Goal: Task Accomplishment & Management: Use online tool/utility

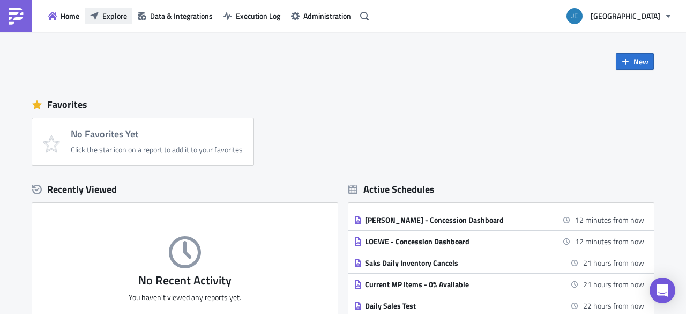
click at [114, 19] on span "Explore" at bounding box center [114, 15] width 25 height 11
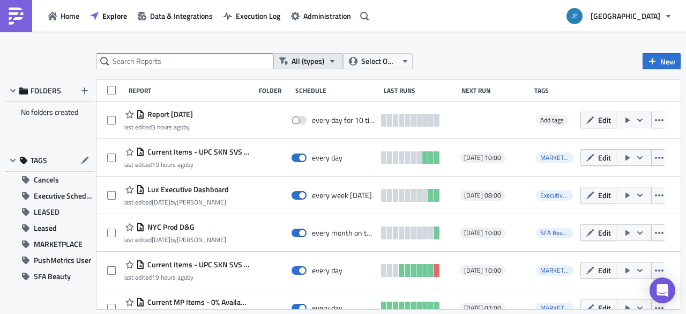
click at [331, 58] on icon "button" at bounding box center [332, 61] width 9 height 9
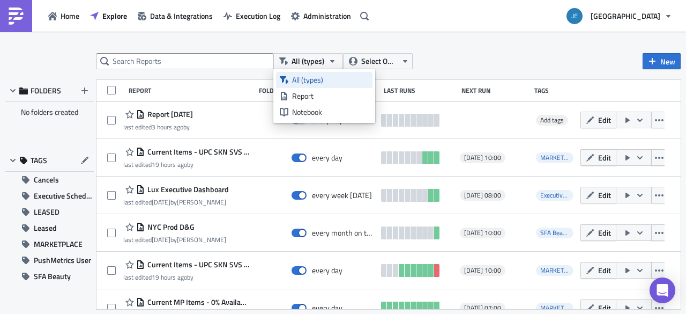
click at [301, 77] on div "All (types)" at bounding box center [330, 79] width 77 height 11
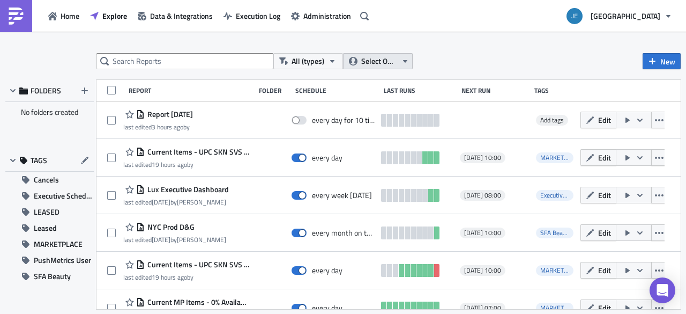
click at [391, 66] on span "Select Owner" at bounding box center [379, 61] width 36 height 12
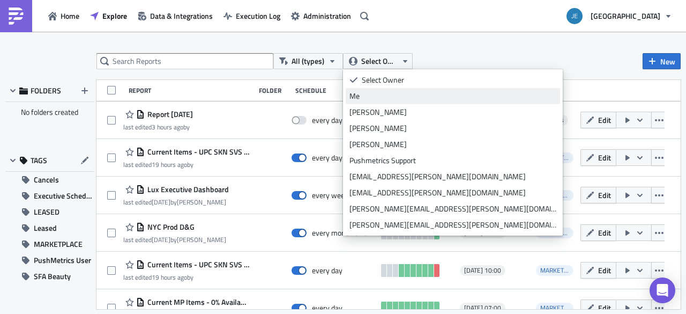
click at [358, 97] on div "Me" at bounding box center [452, 96] width 207 height 11
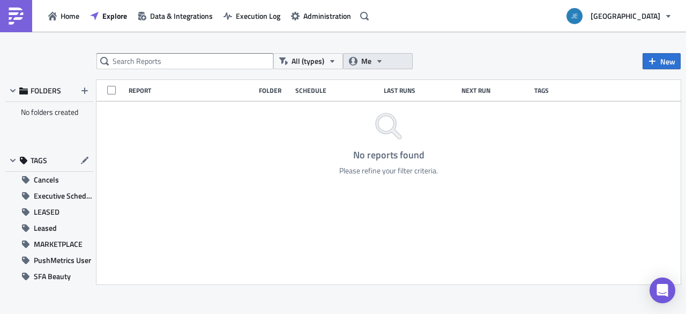
click at [398, 58] on button "Me" at bounding box center [378, 61] width 70 height 16
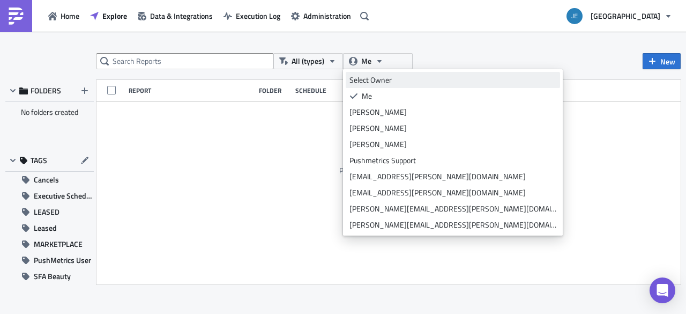
click at [368, 77] on div "Select Owner" at bounding box center [452, 79] width 207 height 11
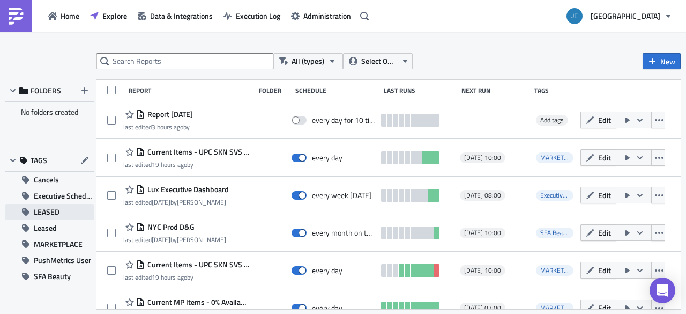
click at [34, 208] on span "LEASED" at bounding box center [47, 212] width 26 height 16
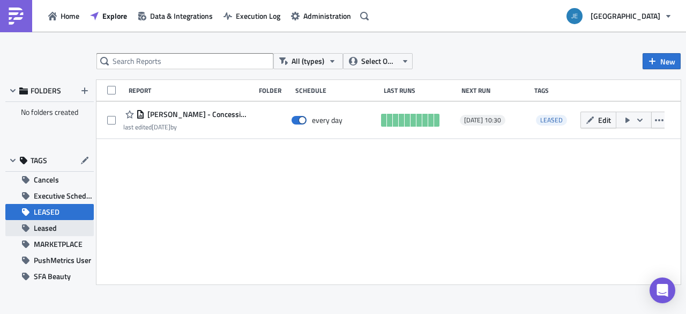
click at [44, 225] on span "Leased" at bounding box center [45, 228] width 23 height 16
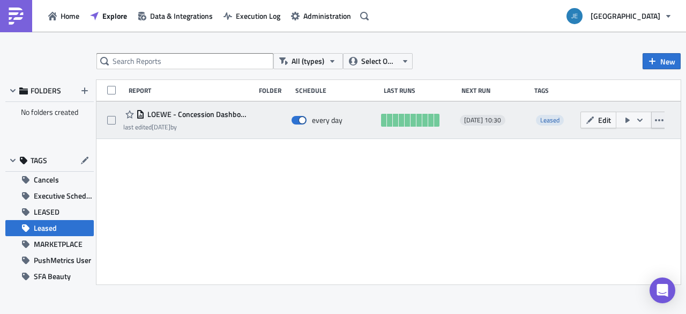
click at [660, 120] on icon "button" at bounding box center [659, 120] width 9 height 9
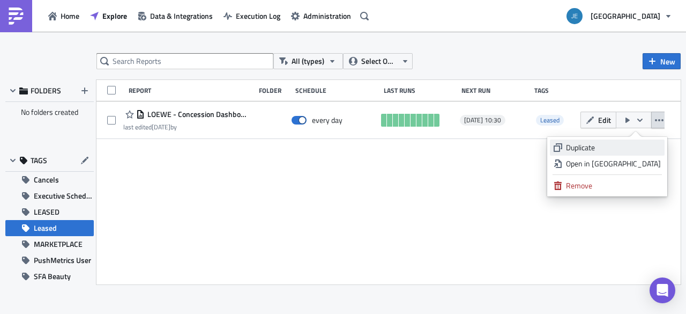
click at [609, 145] on div "Duplicate" at bounding box center [613, 147] width 95 height 11
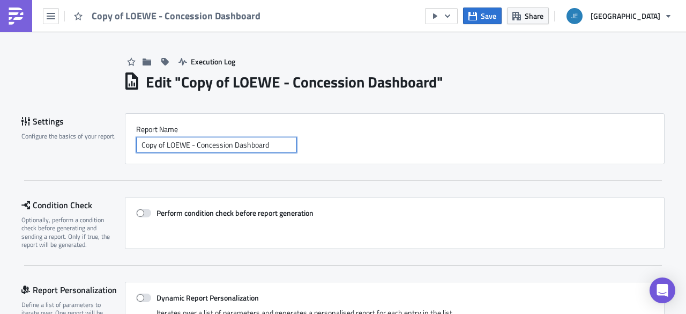
click at [182, 144] on input "Copy of LOEWE - Concession Dashboard" at bounding box center [216, 145] width 161 height 16
drag, startPoint x: 187, startPoint y: 143, endPoint x: 84, endPoint y: 144, distance: 102.9
click at [62, 143] on div "Settings Configure the basics of your report. Report Nam﻿e Copy of LOEWE - Conc…" at bounding box center [342, 138] width 643 height 51
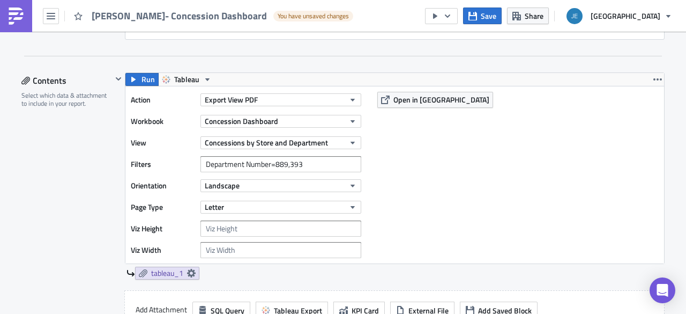
scroll to position [322, 0]
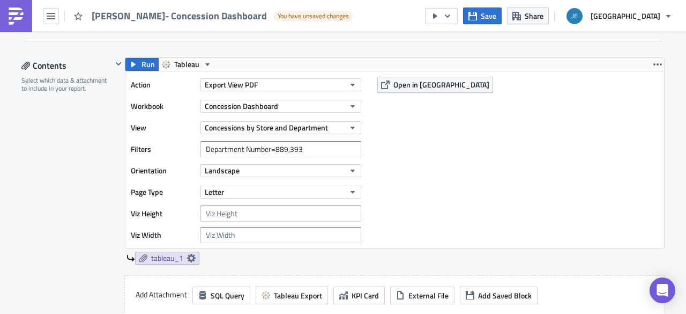
type input "[PERSON_NAME]- Concession Dashboard"
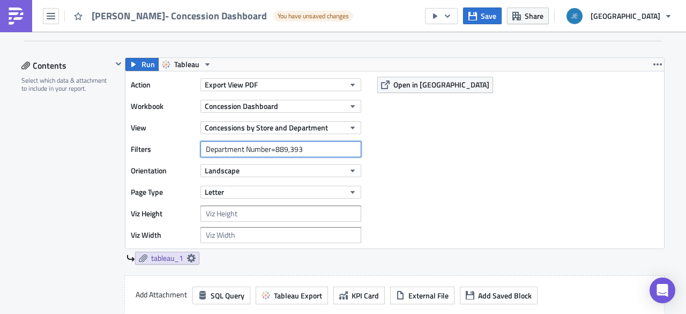
click at [314, 146] on input "Department Number=889,393" at bounding box center [280, 149] width 161 height 16
type input "Department Number=965"
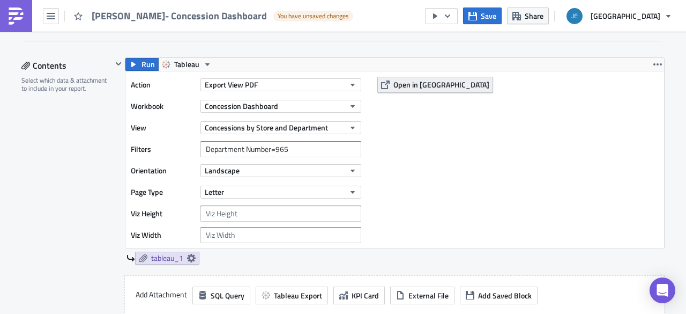
click at [403, 84] on span "Open in [GEOGRAPHIC_DATA]" at bounding box center [441, 84] width 96 height 11
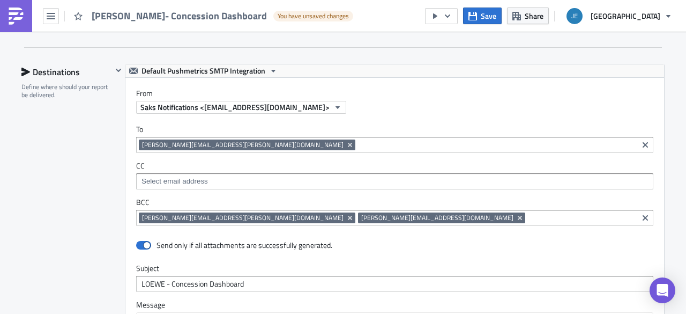
scroll to position [750, 0]
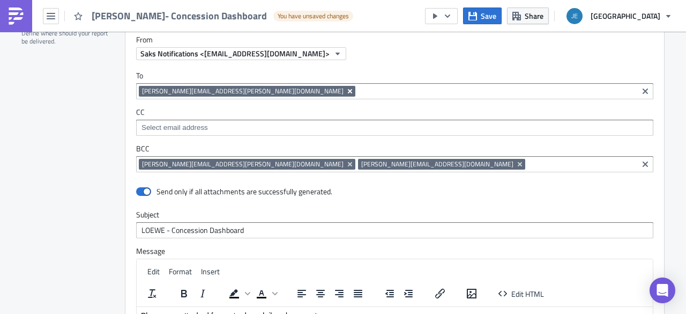
click at [346, 87] on icon "Remove Tag" at bounding box center [350, 91] width 9 height 9
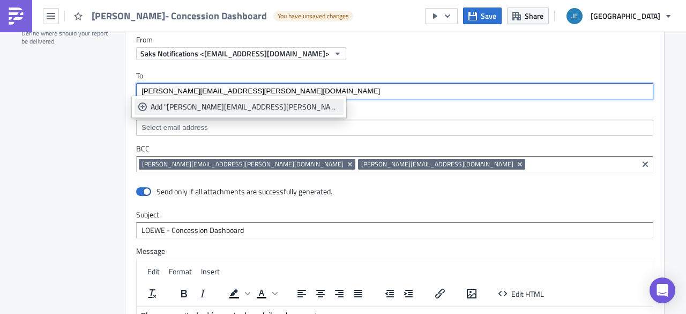
type input "[PERSON_NAME][EMAIL_ADDRESS][PERSON_NAME][DOMAIN_NAME]"
click at [210, 108] on div "Add "[PERSON_NAME][EMAIL_ADDRESS][PERSON_NAME][DOMAIN_NAME]"" at bounding box center [245, 106] width 189 height 11
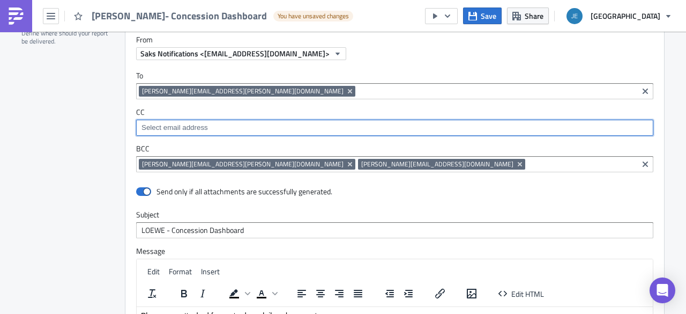
click at [356, 122] on input at bounding box center [394, 127] width 511 height 11
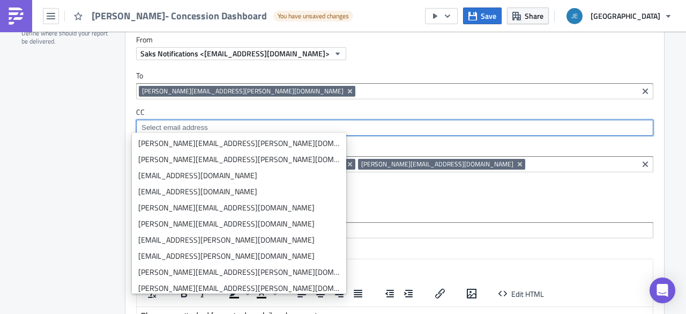
click at [528, 159] on input at bounding box center [581, 164] width 107 height 11
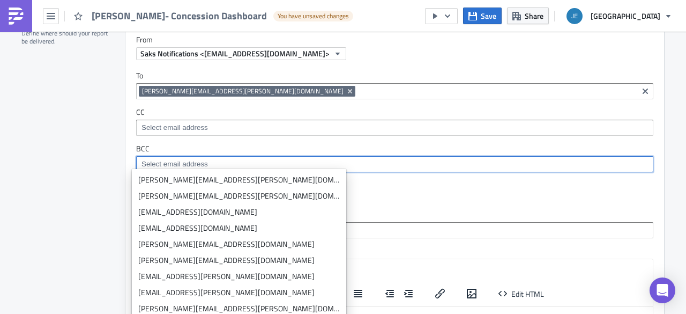
paste input "[EMAIL_ADDRESS][DOMAIN_NAME]"
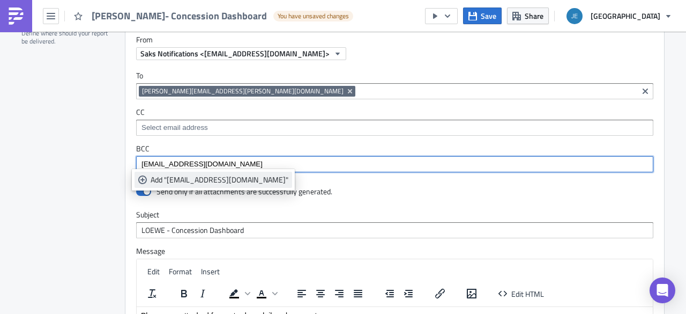
type input "[EMAIL_ADDRESS][DOMAIN_NAME]"
click at [219, 183] on div "Add "[EMAIL_ADDRESS][DOMAIN_NAME]"" at bounding box center [220, 179] width 138 height 11
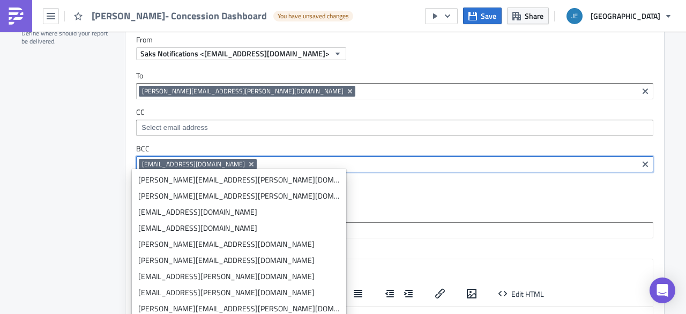
click at [381, 183] on div "Send only if all attachments are successfully generated." at bounding box center [394, 192] width 517 height 19
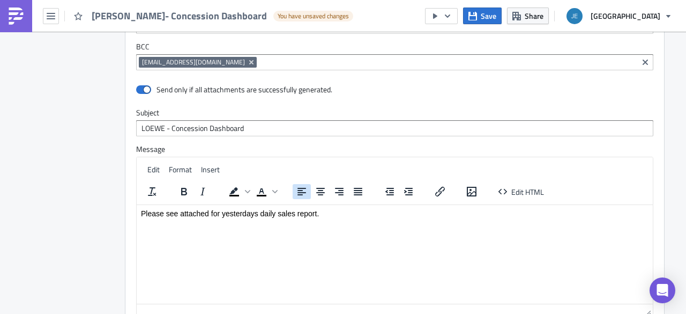
scroll to position [858, 0]
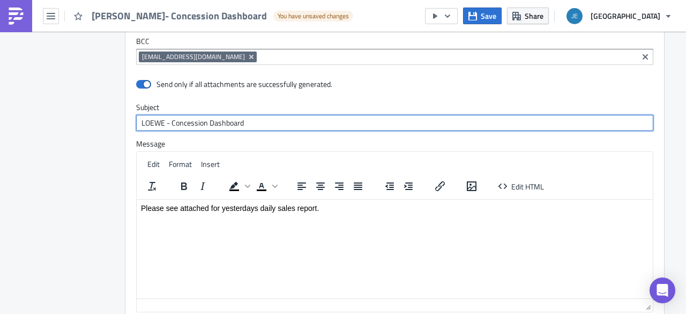
click at [149, 118] on input "LOEWE - Concession Dashboard" at bounding box center [394, 123] width 517 height 16
click at [148, 119] on input "LOEWE - Concession Dashboard" at bounding box center [394, 123] width 517 height 16
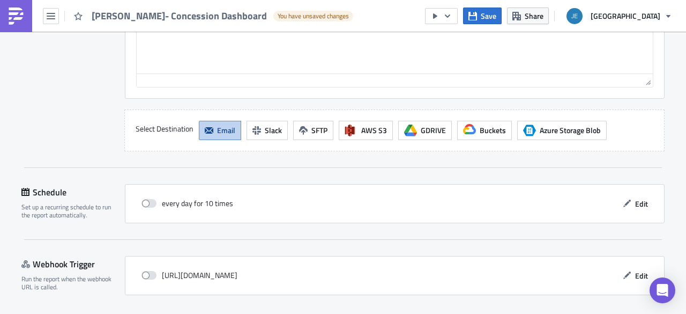
scroll to position [1110, 0]
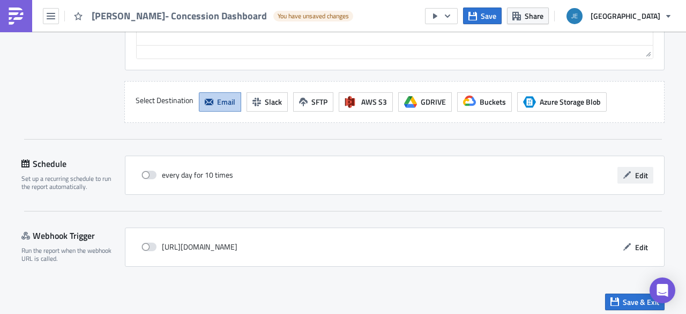
type input "[PERSON_NAME] - Concession Dashboard"
click at [639, 173] on span "Edit" at bounding box center [641, 174] width 13 height 11
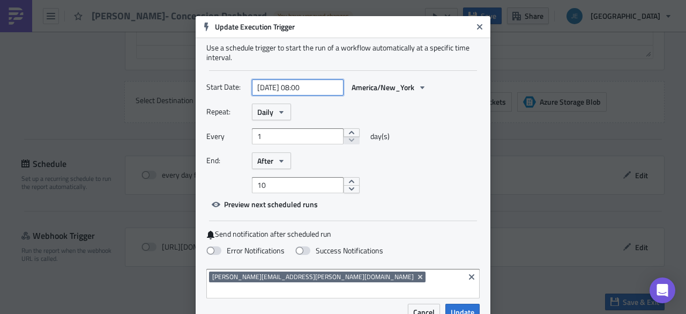
select select "9"
select select "2025"
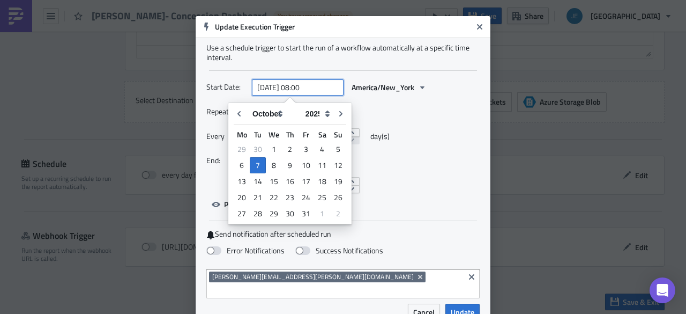
click at [303, 86] on input "[DATE] 08:00" at bounding box center [298, 87] width 92 height 16
type input "[DATE] 10:30"
click at [400, 120] on div "Repeat: Daily Every 1 day(s) End: After 10" at bounding box center [342, 148] width 273 height 90
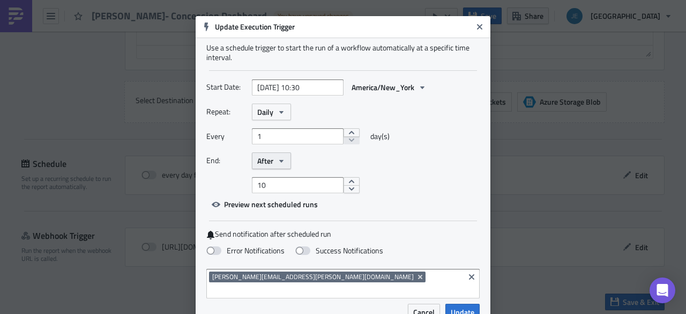
click at [281, 165] on icon "button" at bounding box center [281, 160] width 9 height 9
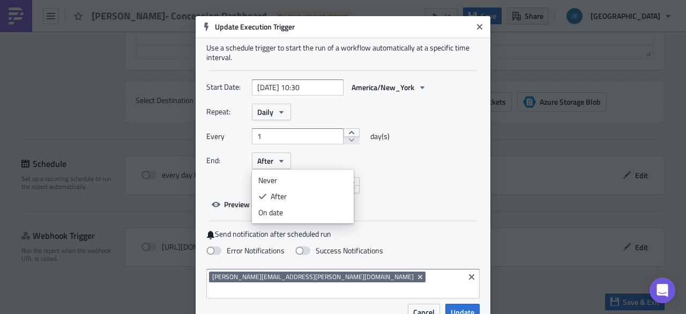
click at [269, 180] on div "Never" at bounding box center [302, 180] width 89 height 11
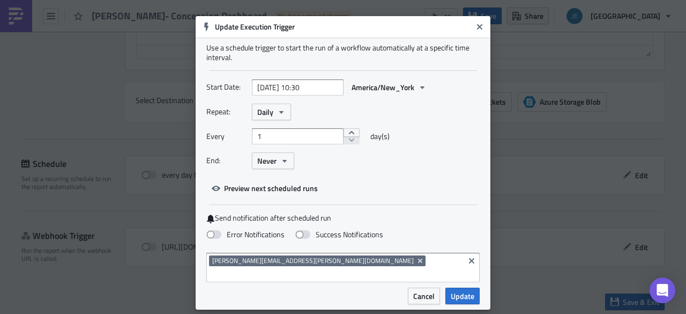
click at [372, 172] on div "Repeat: Daily Every 1 day(s) End: Never" at bounding box center [342, 139] width 273 height 73
click at [218, 235] on span at bounding box center [213, 234] width 15 height 9
click at [9, 9] on input "Error Notifications" at bounding box center [5, 5] width 7 height 7
checkbox input "true"
click at [461, 290] on span "Update" at bounding box center [463, 295] width 24 height 11
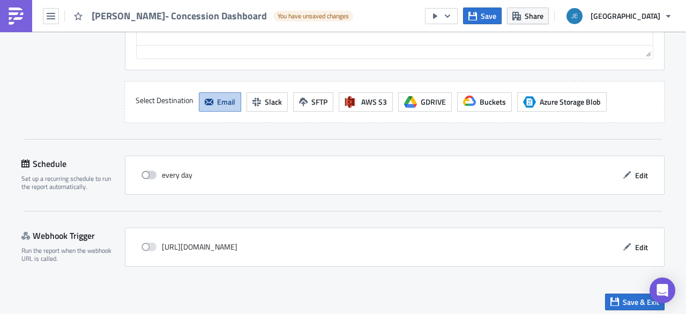
click at [145, 174] on span at bounding box center [148, 174] width 15 height 9
click at [145, 174] on input "checkbox" at bounding box center [147, 175] width 7 height 7
checkbox input "true"
click at [623, 296] on span "Save & Exit" at bounding box center [641, 301] width 36 height 11
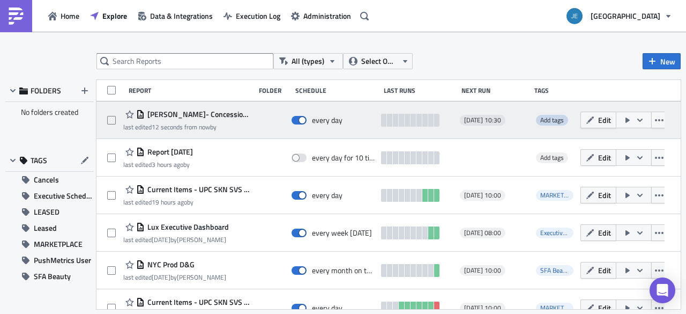
click at [548, 120] on span "Add tags" at bounding box center [552, 120] width 24 height 10
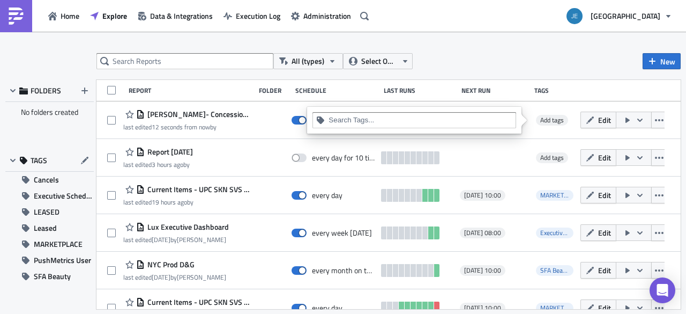
click at [447, 120] on input at bounding box center [421, 120] width 184 height 11
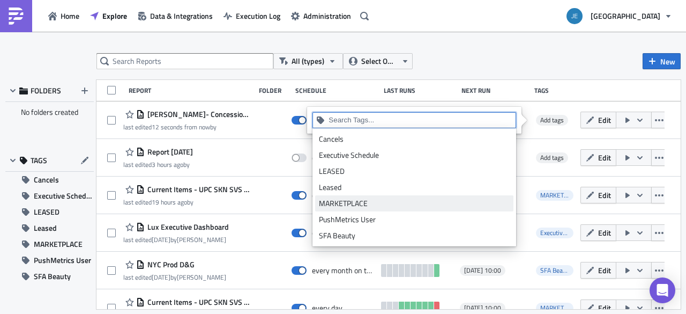
click at [325, 189] on div "Leased" at bounding box center [414, 187] width 191 height 11
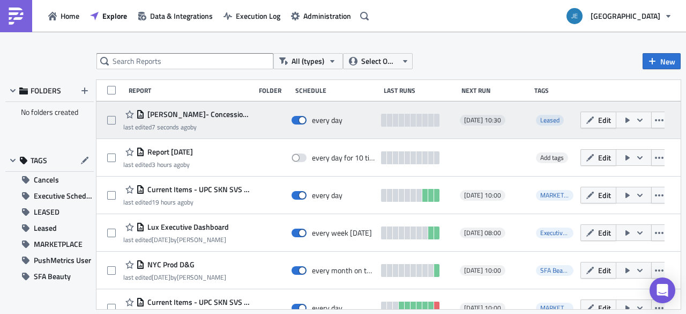
click at [551, 131] on div "[PERSON_NAME]- Concession Dashboard last edited 7 seconds ago by every day [DAT…" at bounding box center [388, 120] width 584 height 38
click at [636, 123] on icon "button" at bounding box center [640, 120] width 9 height 9
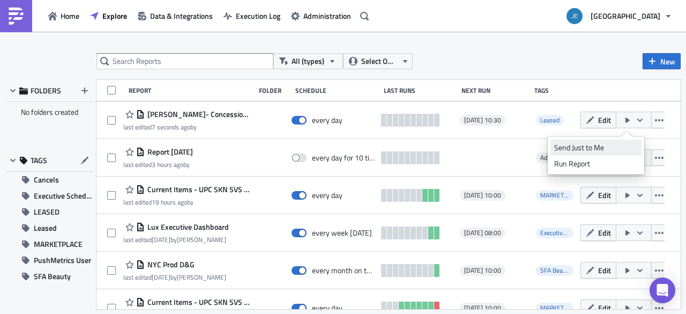
click at [604, 145] on div "Send Just to Me" at bounding box center [596, 147] width 84 height 11
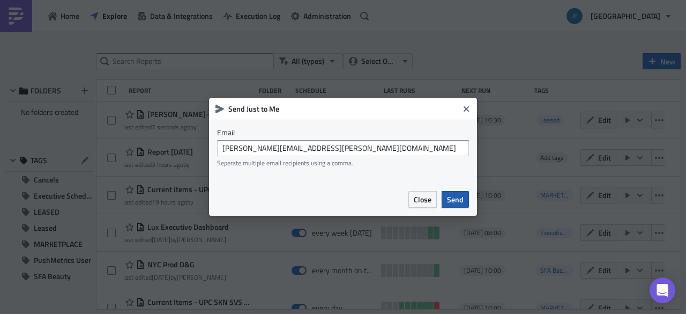
click at [461, 197] on span "Send" at bounding box center [455, 198] width 17 height 11
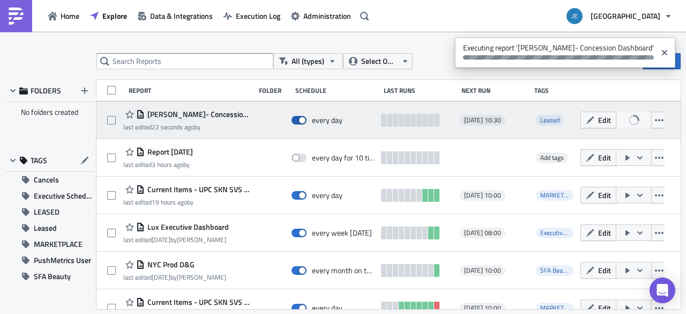
click at [293, 120] on span at bounding box center [299, 120] width 15 height 9
click at [294, 120] on input "checkbox" at bounding box center [297, 120] width 7 height 7
checkbox input "false"
